Goal: Information Seeking & Learning: Stay updated

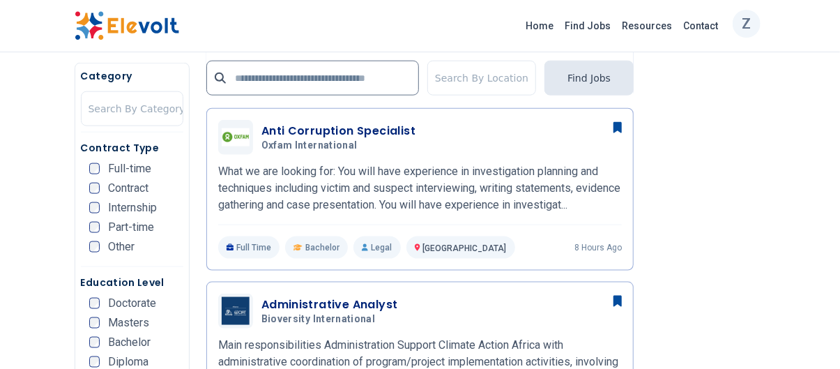
scroll to position [717, 0]
